Goal: Task Accomplishment & Management: Use online tool/utility

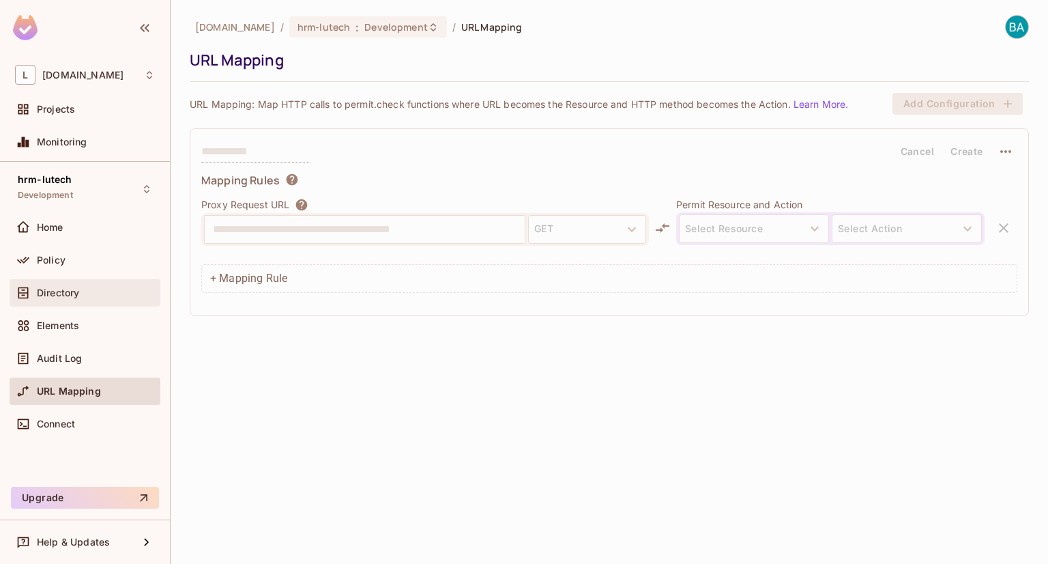
click at [72, 288] on span "Directory" at bounding box center [58, 292] width 42 height 11
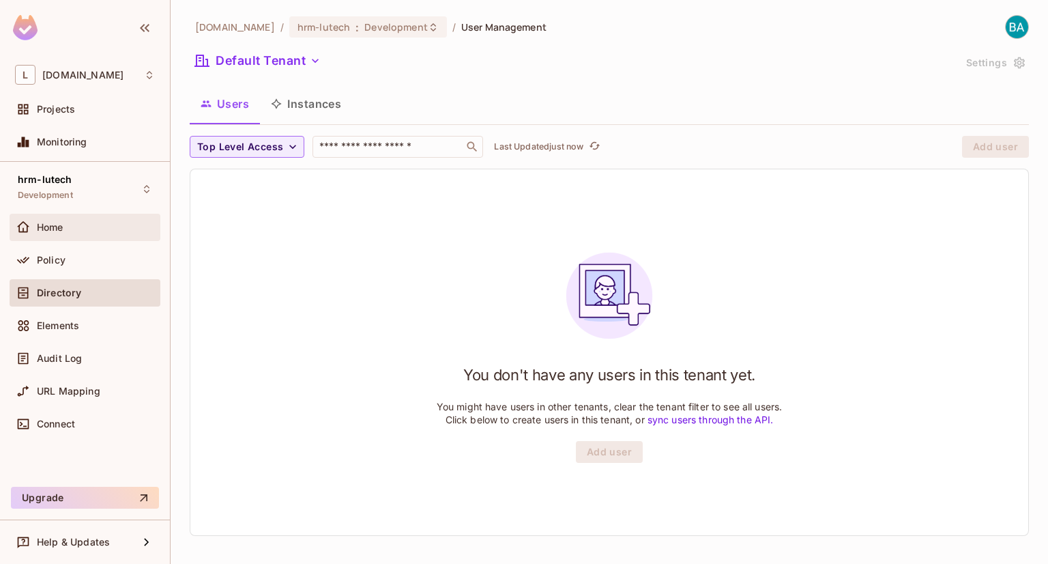
click at [30, 239] on div "Home" at bounding box center [85, 227] width 151 height 27
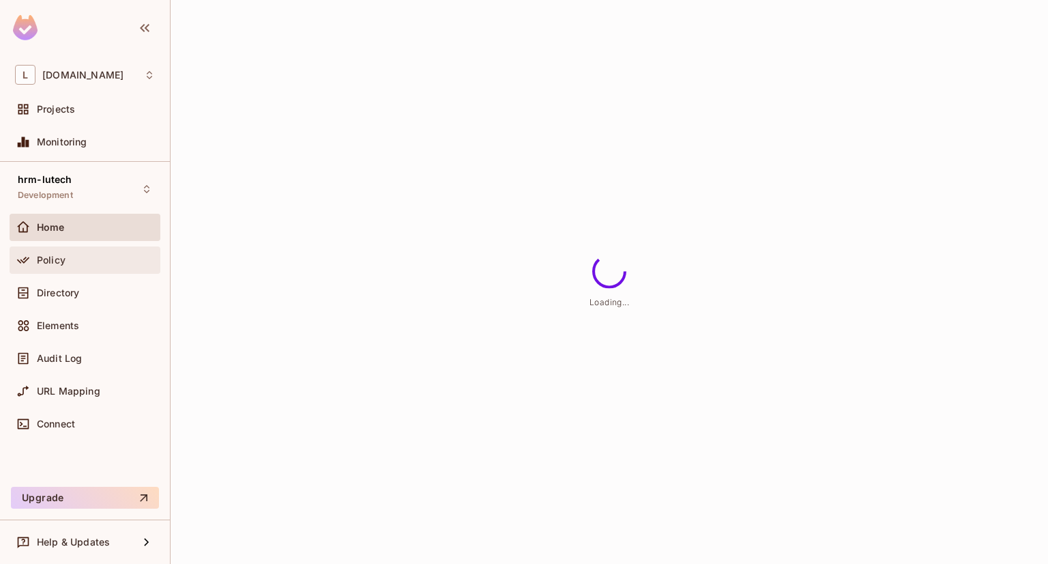
click at [35, 260] on div at bounding box center [26, 260] width 22 height 16
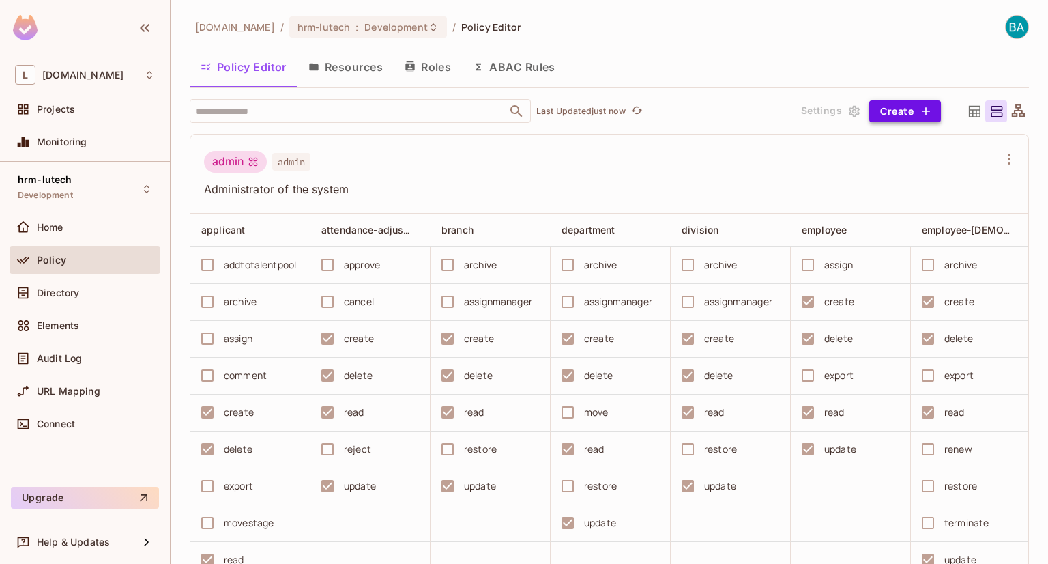
click at [882, 107] on button "Create" at bounding box center [905, 111] width 72 height 22
click at [617, 560] on div at bounding box center [524, 282] width 1048 height 564
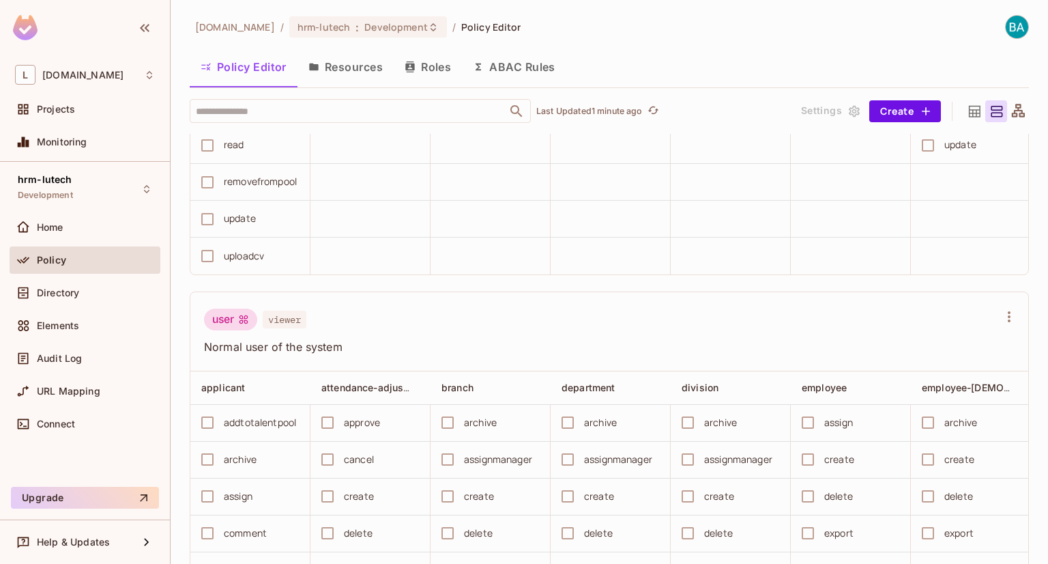
scroll to position [3661, 0]
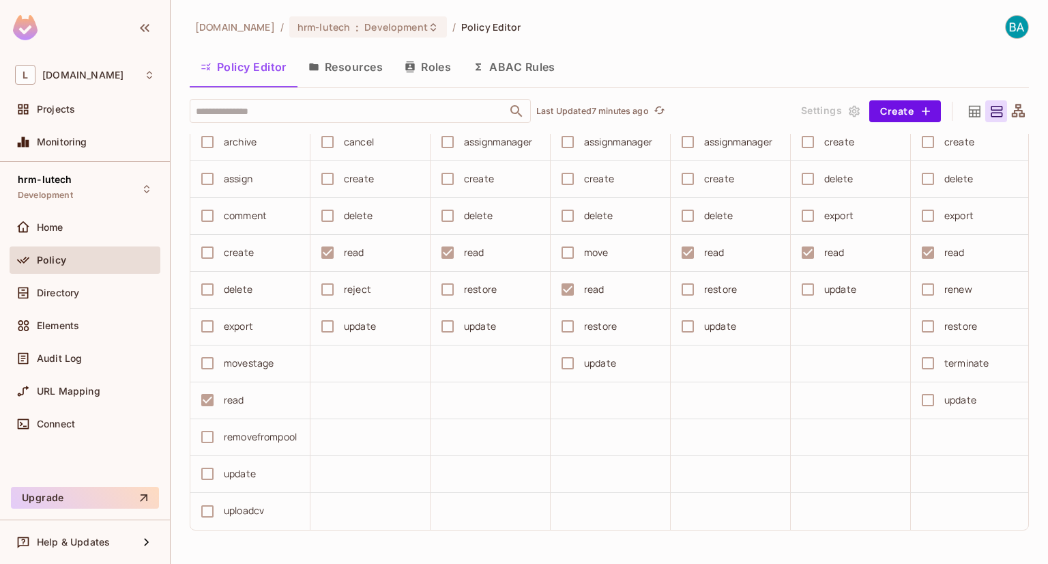
click at [669, 431] on td at bounding box center [611, 437] width 120 height 37
click at [893, 481] on td at bounding box center [851, 474] width 120 height 37
